Goal: Information Seeking & Learning: Learn about a topic

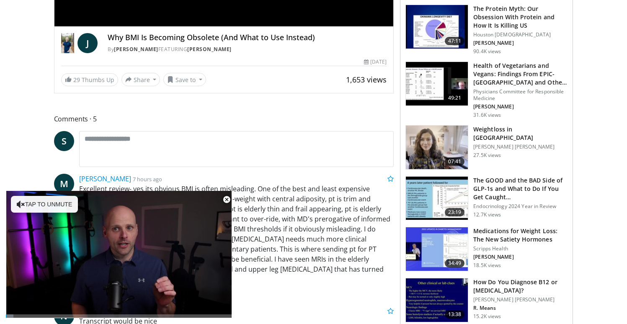
scroll to position [261, 0]
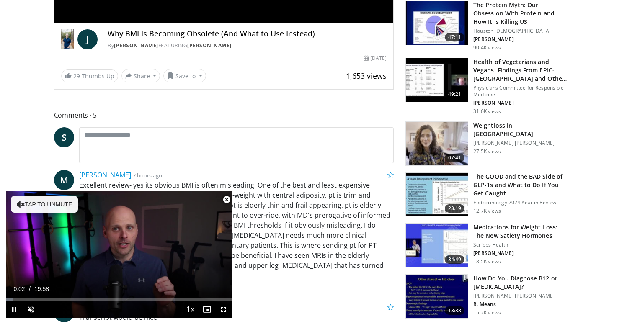
click at [228, 204] on span "Video Player" at bounding box center [226, 199] width 17 height 17
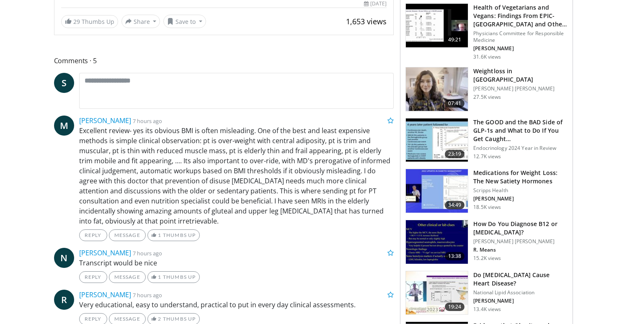
scroll to position [317, 0]
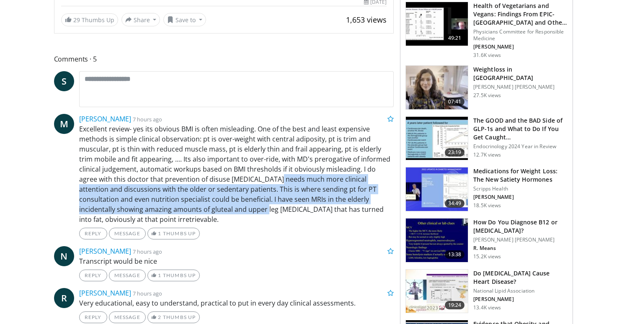
drag, startPoint x: 225, startPoint y: 214, endPoint x: 256, endPoint y: 183, distance: 43.6
click at [256, 183] on p "Excellent review- yes its obvious BMI is often misleading. One of the best and …" at bounding box center [236, 174] width 315 height 101
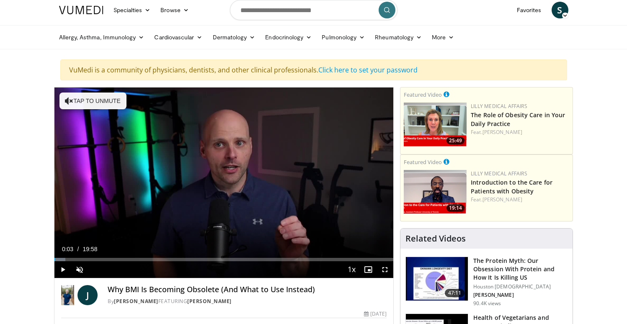
scroll to position [0, 0]
